Goal: Task Accomplishment & Management: Use online tool/utility

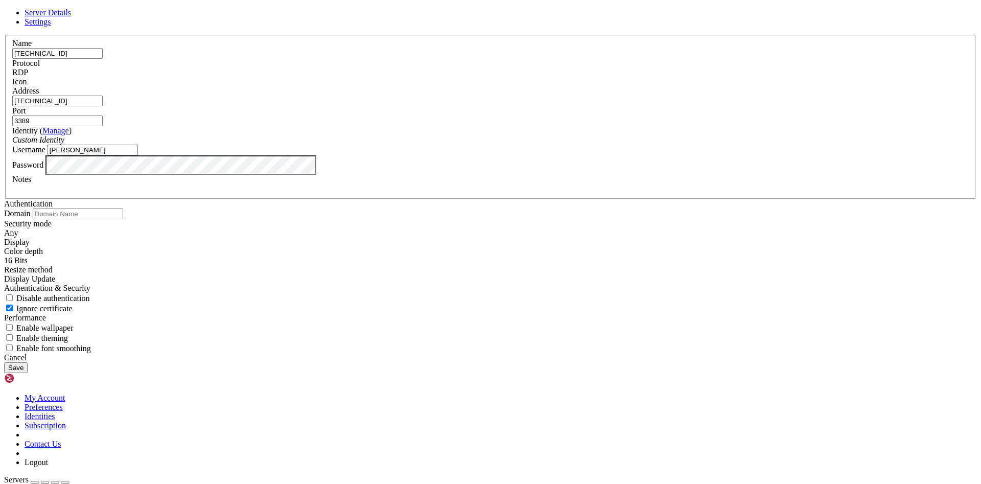
click at [392, 175] on div "Password" at bounding box center [490, 164] width 956 height 19
click at [28, 373] on button "Save" at bounding box center [15, 367] width 23 height 11
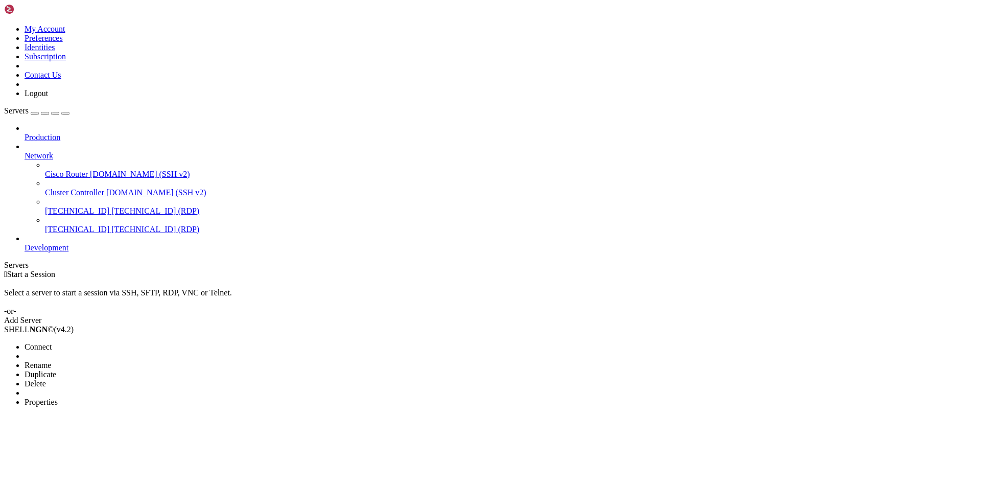
click at [52, 342] on span "Connect" at bounding box center [38, 346] width 27 height 9
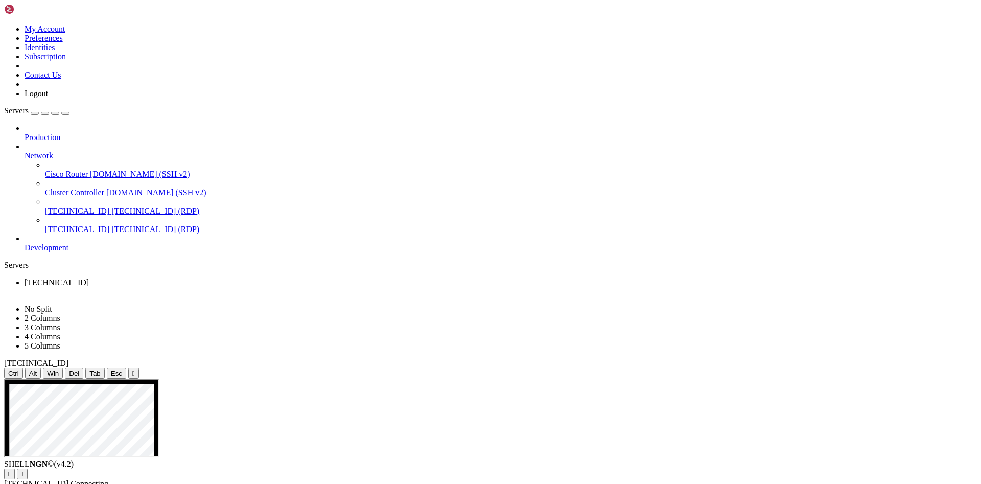
click at [95, 252] on div "Production Network Cisco Router [DOMAIN_NAME] (SSH v2) Cluster Controller [DOMA…" at bounding box center [490, 188] width 973 height 129
click at [190, 287] on div "" at bounding box center [501, 291] width 952 height 9
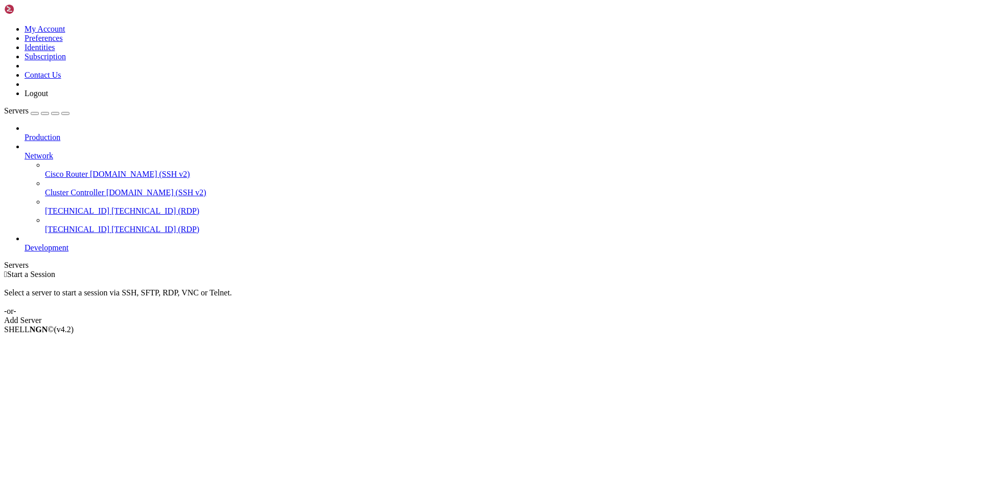
click at [202, 270] on div " Start a Session Select a server to start a session via SSH, SFTP, RDP, VNC or…" at bounding box center [490, 297] width 973 height 55
click at [52, 342] on span "Connect" at bounding box center [38, 346] width 27 height 9
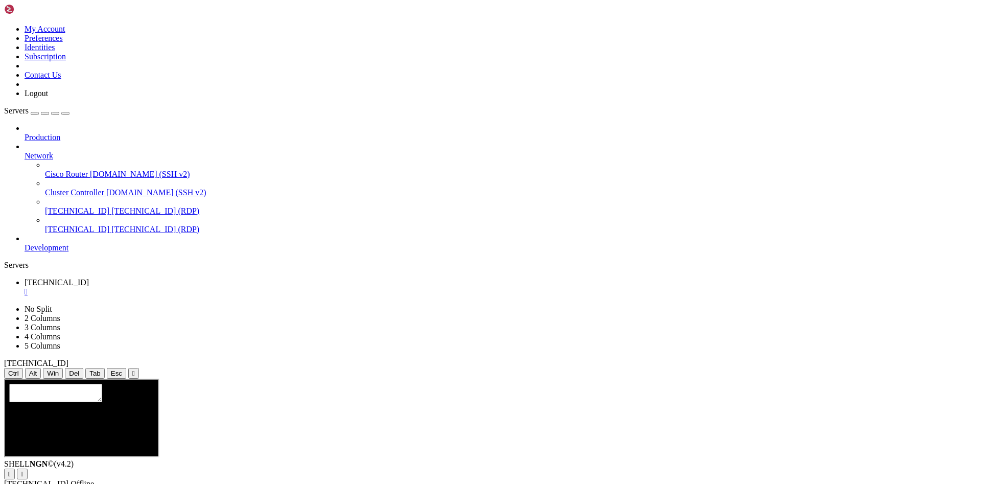
click at [76, 252] on div "Production Network Cisco Router [DOMAIN_NAME] (SSH v2) Cluster Controller [DOMA…" at bounding box center [490, 188] width 973 height 129
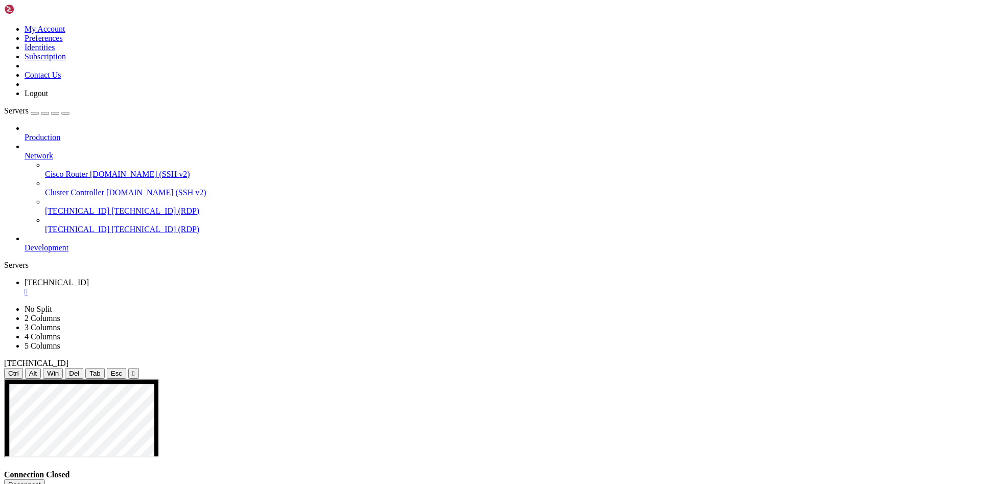
click at [193, 287] on div "" at bounding box center [501, 291] width 952 height 9
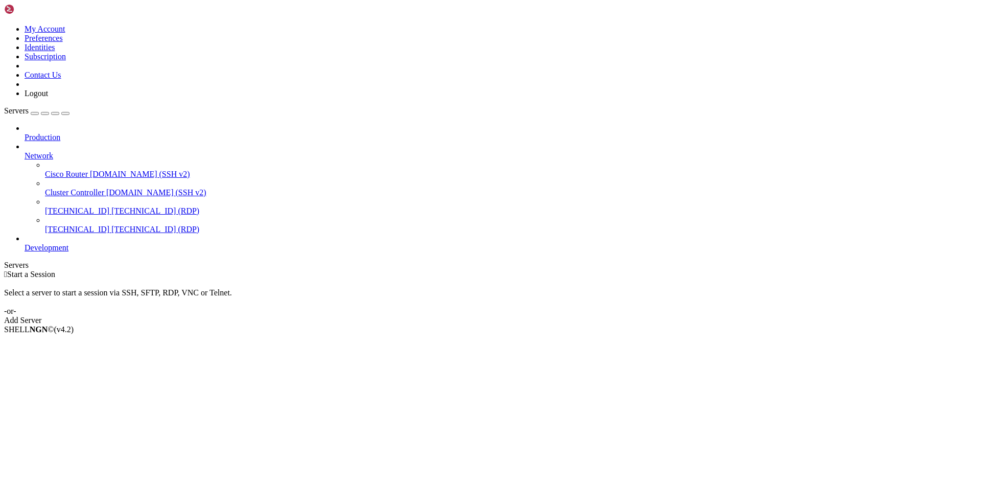
click at [550, 316] on link "Add Server" at bounding box center [490, 320] width 973 height 9
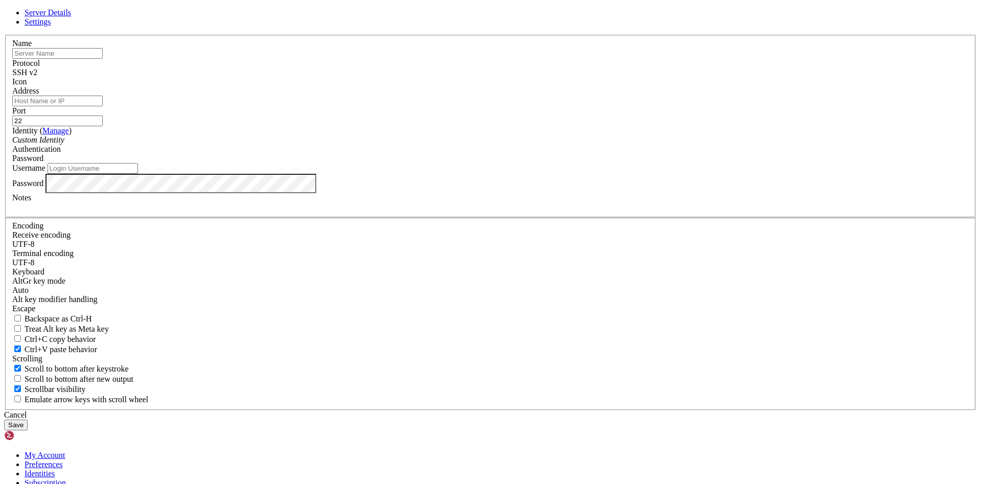
click at [103, 59] on input "text" at bounding box center [57, 53] width 90 height 11
paste input "[TECHNICAL_ID]"
type input "[TECHNICAL_ID]"
click at [390, 106] on div "Address" at bounding box center [490, 96] width 956 height 20
click at [103, 106] on input "Address" at bounding box center [57, 101] width 90 height 11
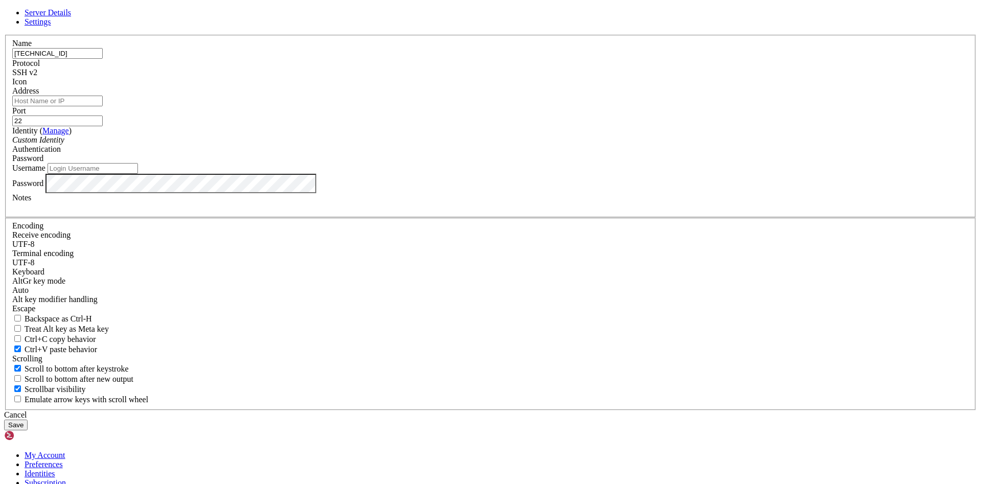
paste input "[TECHNICAL_ID]"
type input "[TECHNICAL_ID]"
click at [549, 77] on div "SSH v2" at bounding box center [490, 72] width 956 height 9
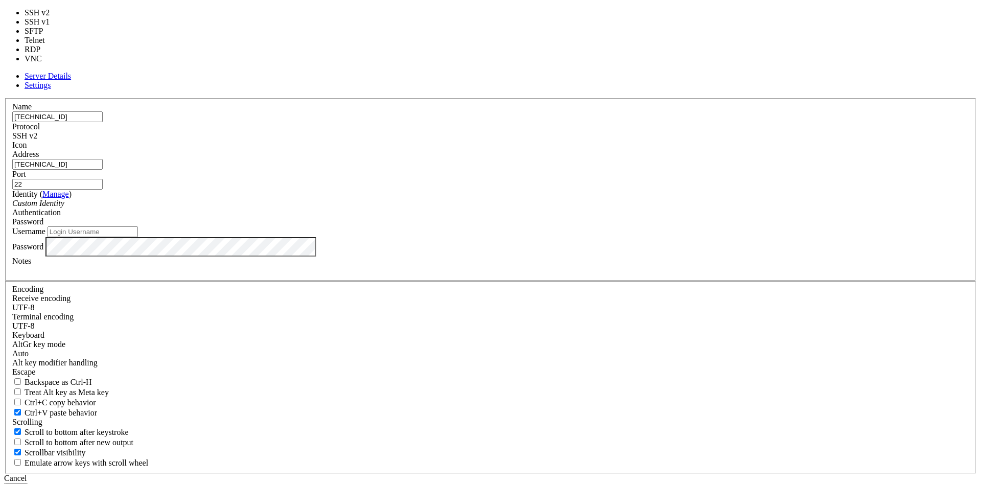
type input "3389"
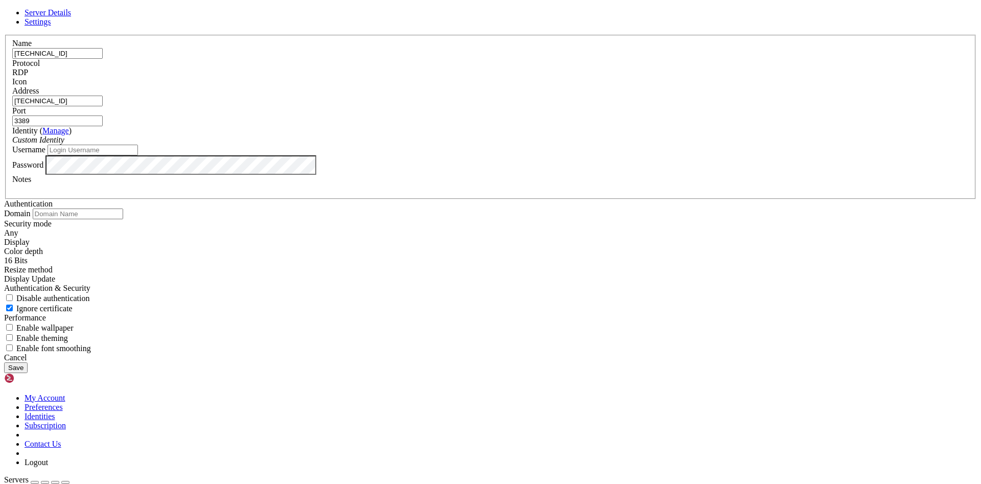
click at [28, 373] on button "Save" at bounding box center [15, 367] width 23 height 11
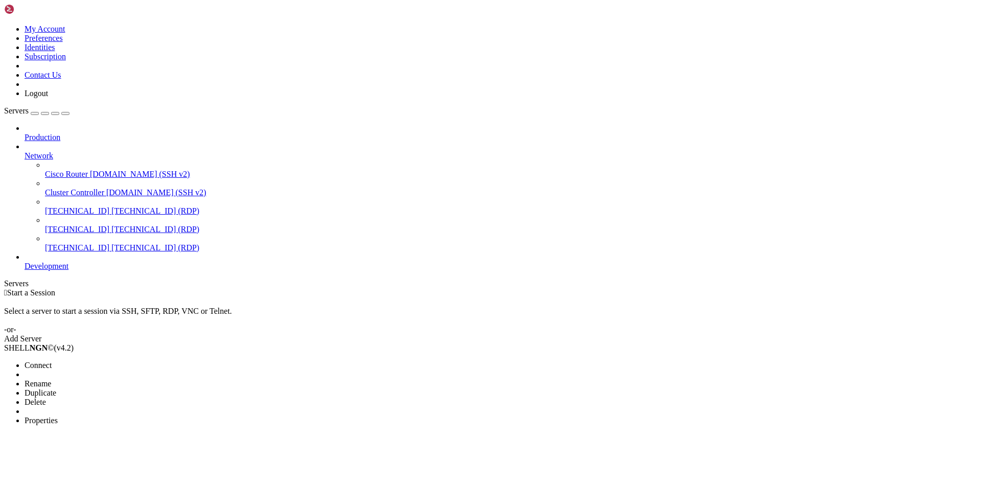
click at [52, 361] on span "Connect" at bounding box center [38, 365] width 27 height 9
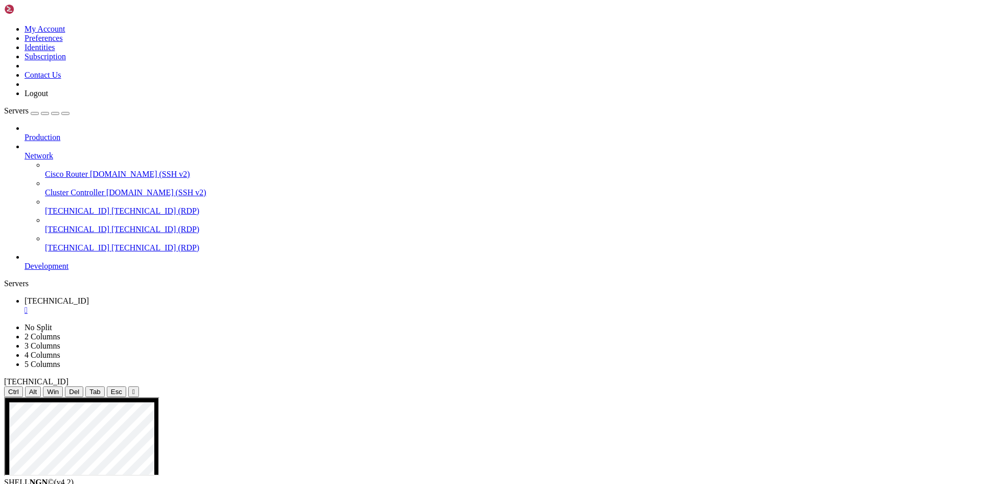
click at [97, 271] on div "Production Network Cisco Router [DOMAIN_NAME] (SSH v2) Cluster Controller [DOMA…" at bounding box center [490, 197] width 973 height 147
click at [89, 271] on div "Production Network Cisco Router [DOMAIN_NAME] (SSH v2) Cluster Controller [DOMA…" at bounding box center [490, 197] width 973 height 147
click at [233, 296] on ul "[TECHNICAL_ID] " at bounding box center [490, 305] width 973 height 18
click at [190, 305] on div "" at bounding box center [501, 309] width 952 height 9
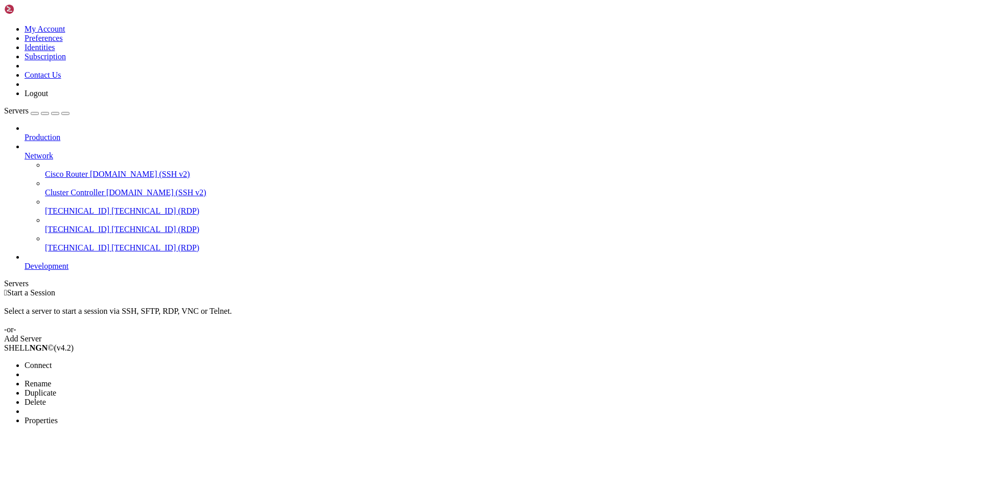
click at [117, 397] on li "Delete" at bounding box center [71, 401] width 93 height 9
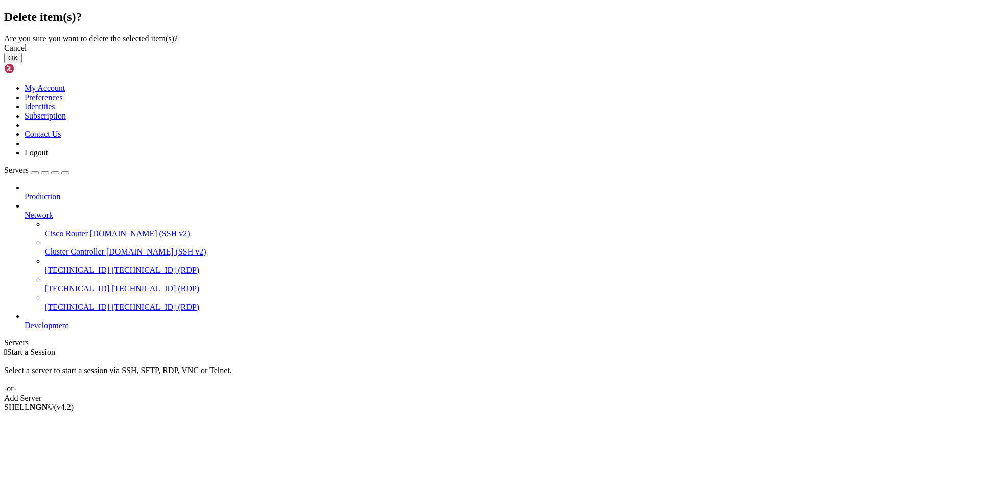
click at [625, 63] on div "Cancel OK" at bounding box center [490, 53] width 973 height 20
click at [22, 63] on button "OK" at bounding box center [13, 58] width 18 height 11
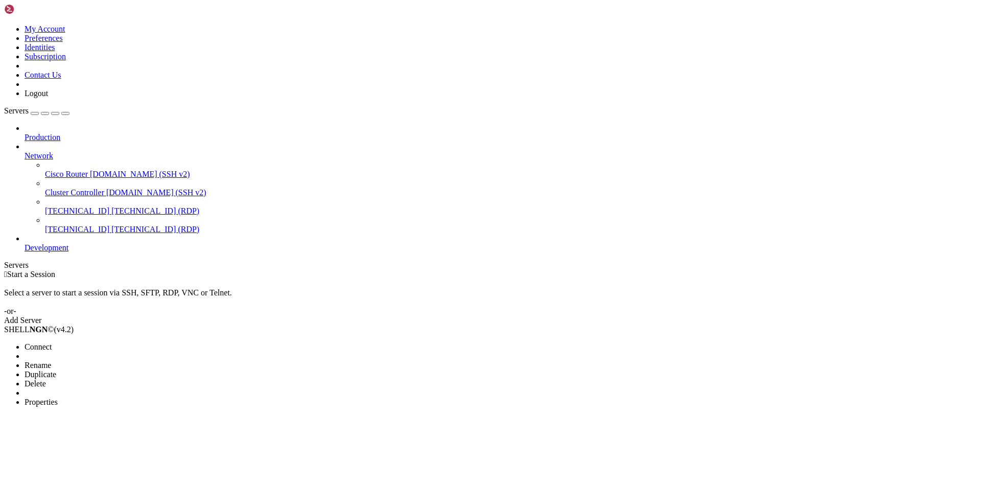
click at [46, 379] on span "Delete" at bounding box center [35, 383] width 21 height 9
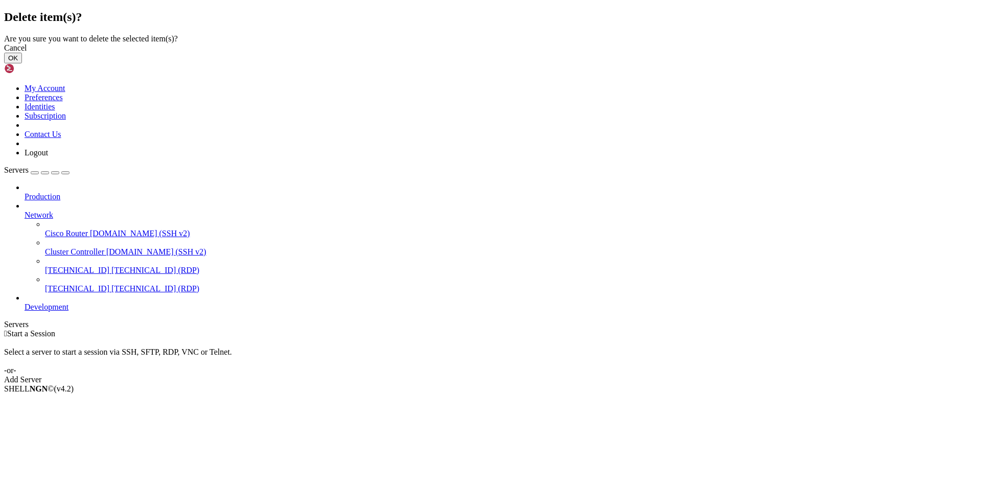
click at [22, 63] on button "OK" at bounding box center [13, 58] width 18 height 11
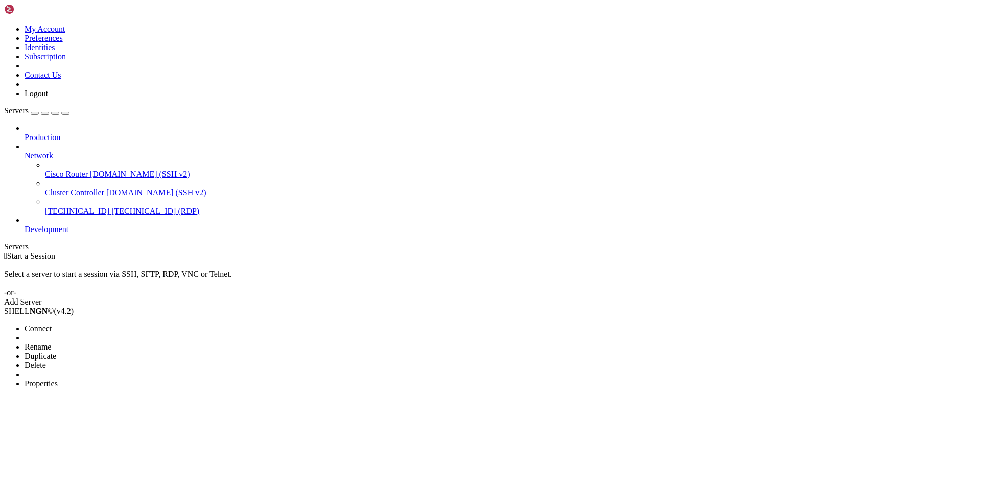
click at [117, 361] on li "Delete" at bounding box center [71, 365] width 93 height 9
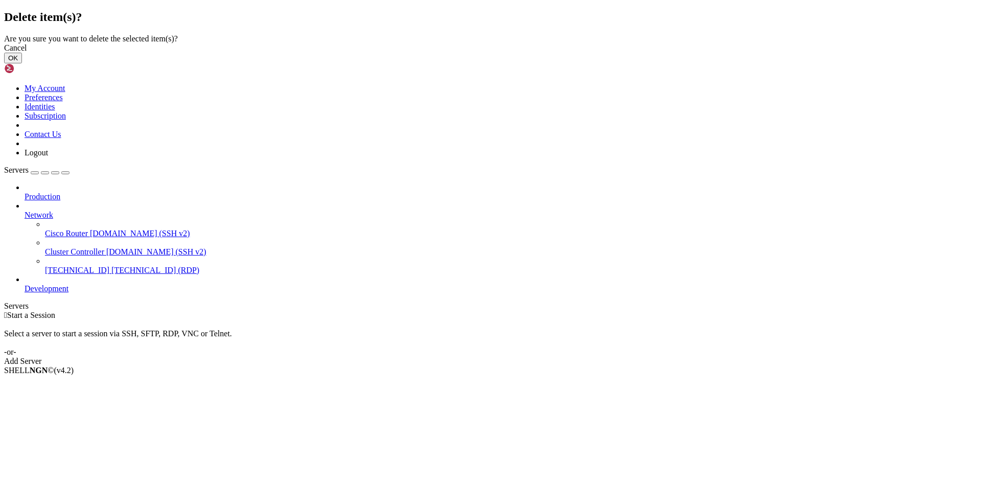
click at [22, 63] on button "OK" at bounding box center [13, 58] width 18 height 11
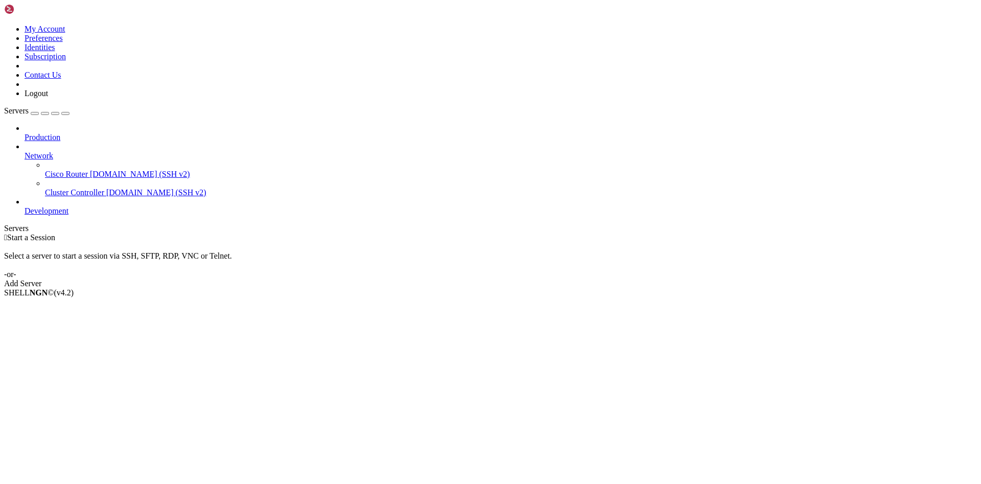
click at [557, 281] on div " Start a Session Select a server to start a session via SSH, SFTP, RDP, VNC or…" at bounding box center [490, 260] width 973 height 55
